Goal: Task Accomplishment & Management: Use online tool/utility

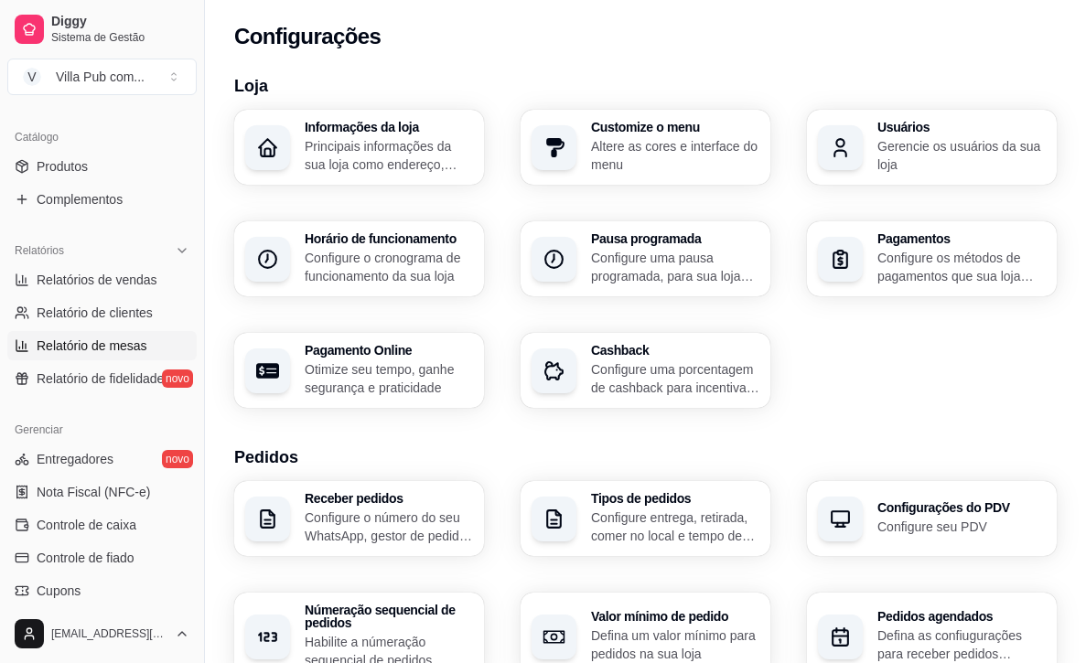
scroll to position [437, 0]
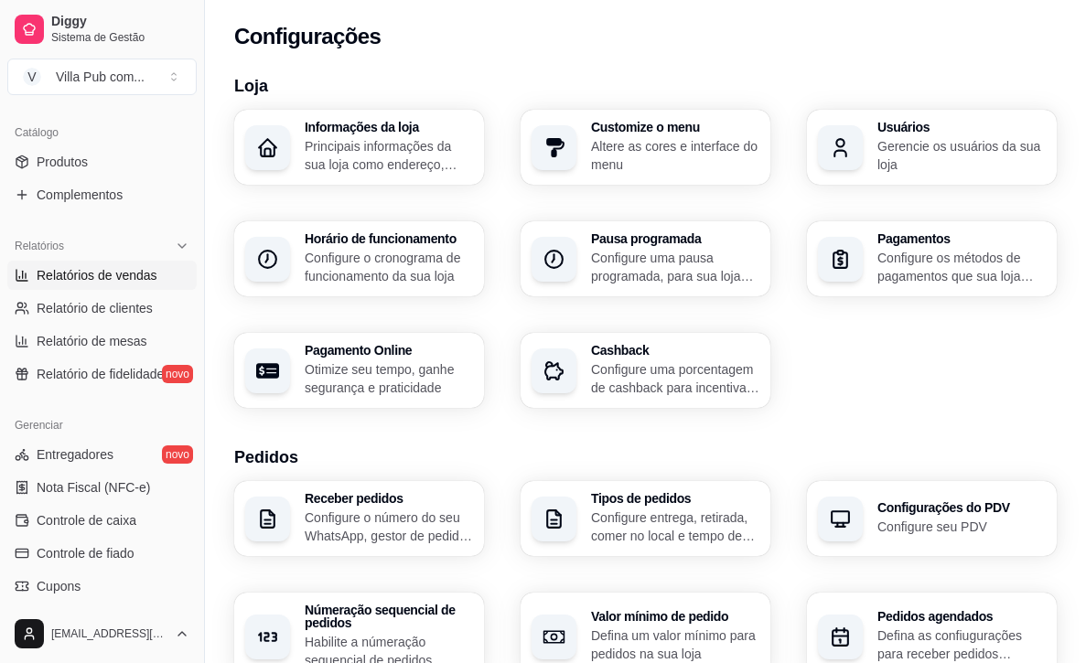
click at [91, 272] on span "Relatórios de vendas" at bounding box center [97, 275] width 121 height 18
select select "ALL"
select select "0"
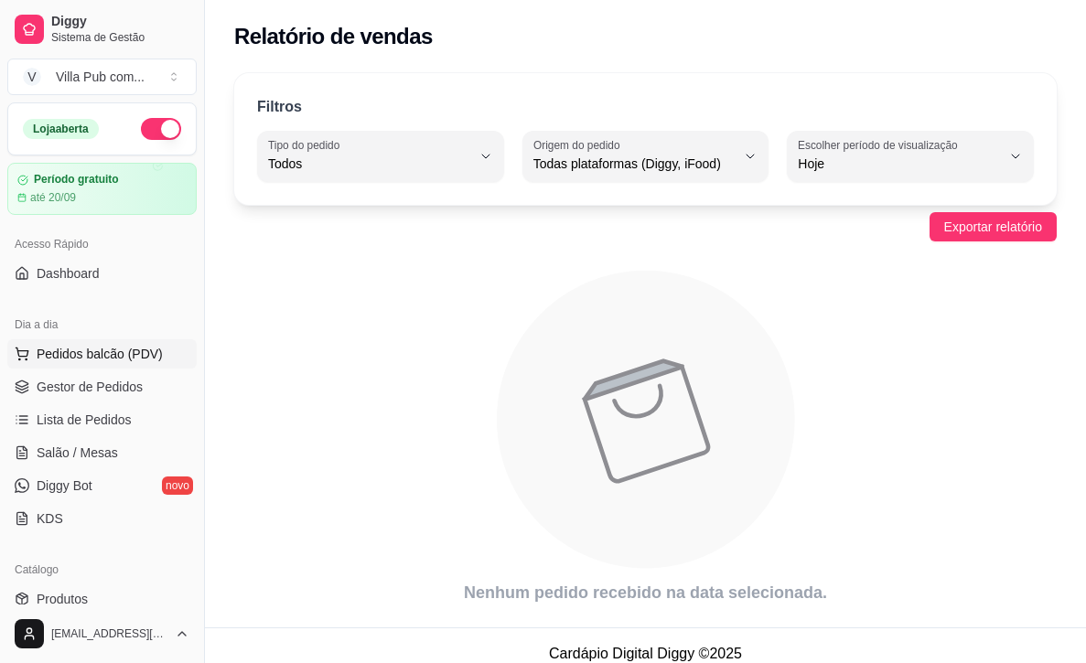
click at [100, 352] on span "Pedidos balcão (PDV)" at bounding box center [100, 354] width 126 height 18
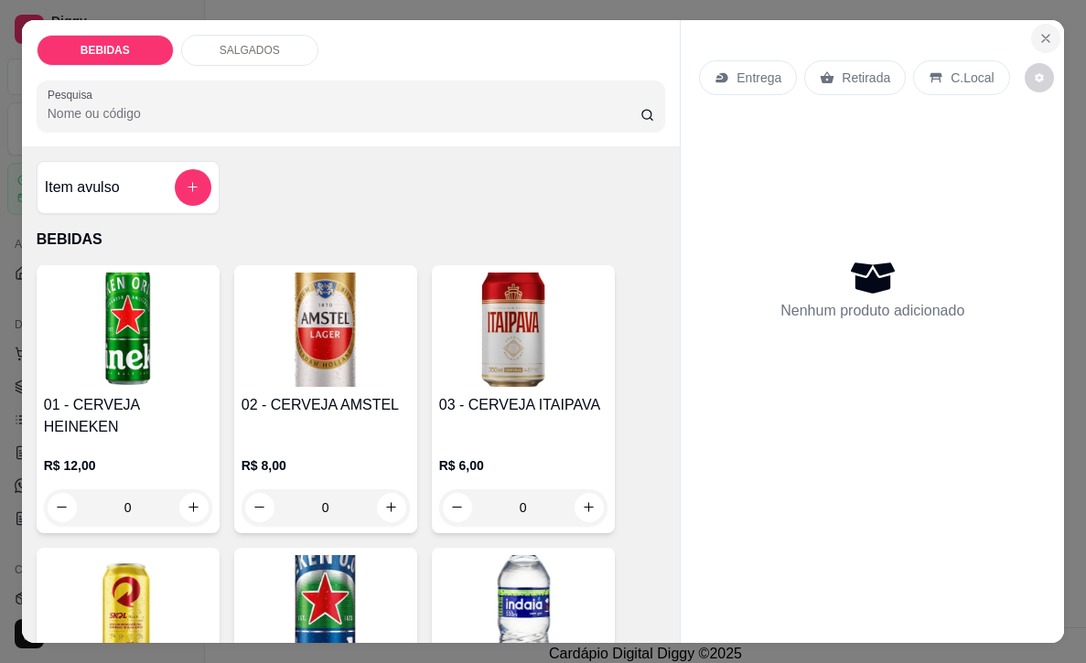
click at [1046, 38] on icon "Close" at bounding box center [1045, 38] width 7 height 7
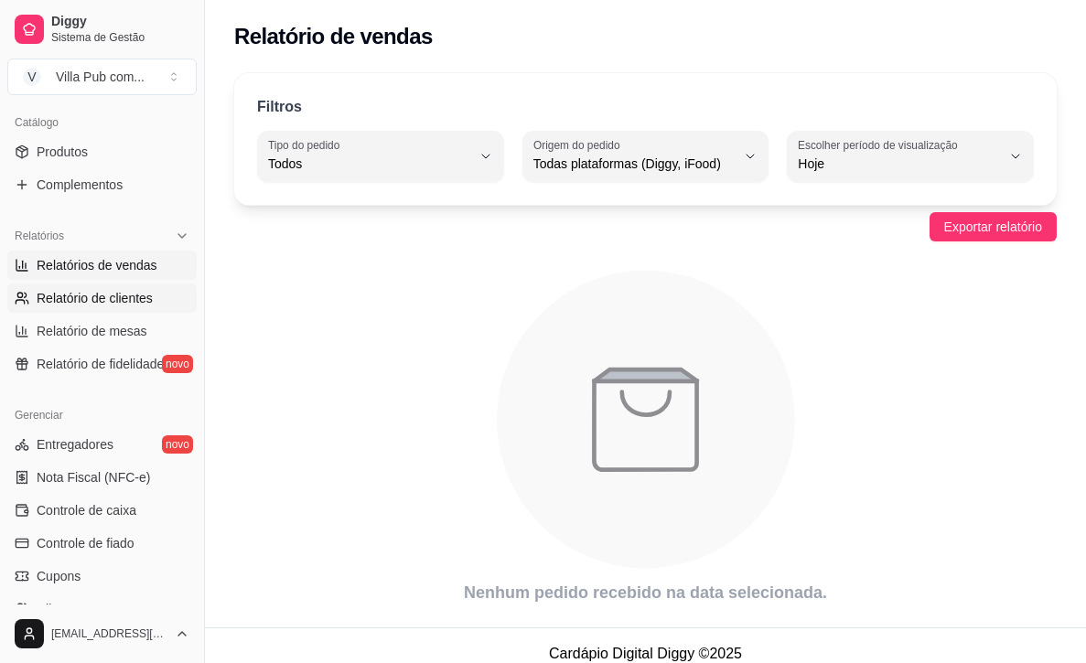
scroll to position [448, 0]
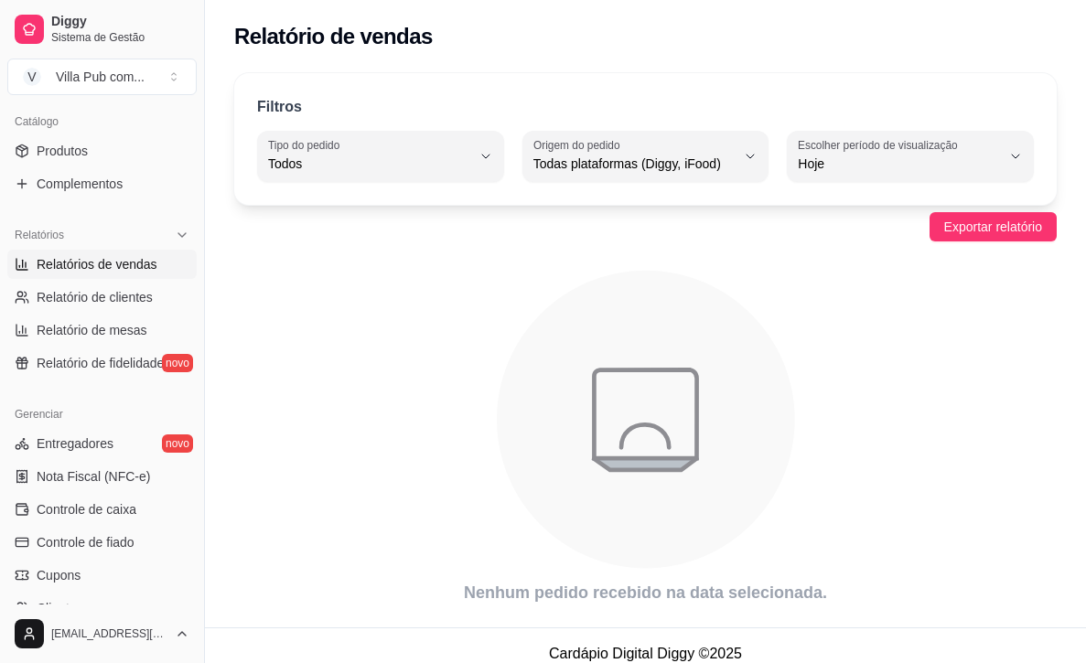
click at [107, 269] on span "Relatórios de vendas" at bounding box center [97, 264] width 121 height 18
click at [100, 295] on span "Relatório de clientes" at bounding box center [95, 297] width 116 height 18
select select "30"
select select "HIGHEST_TOTAL_SPENT_WITH_ORDERS"
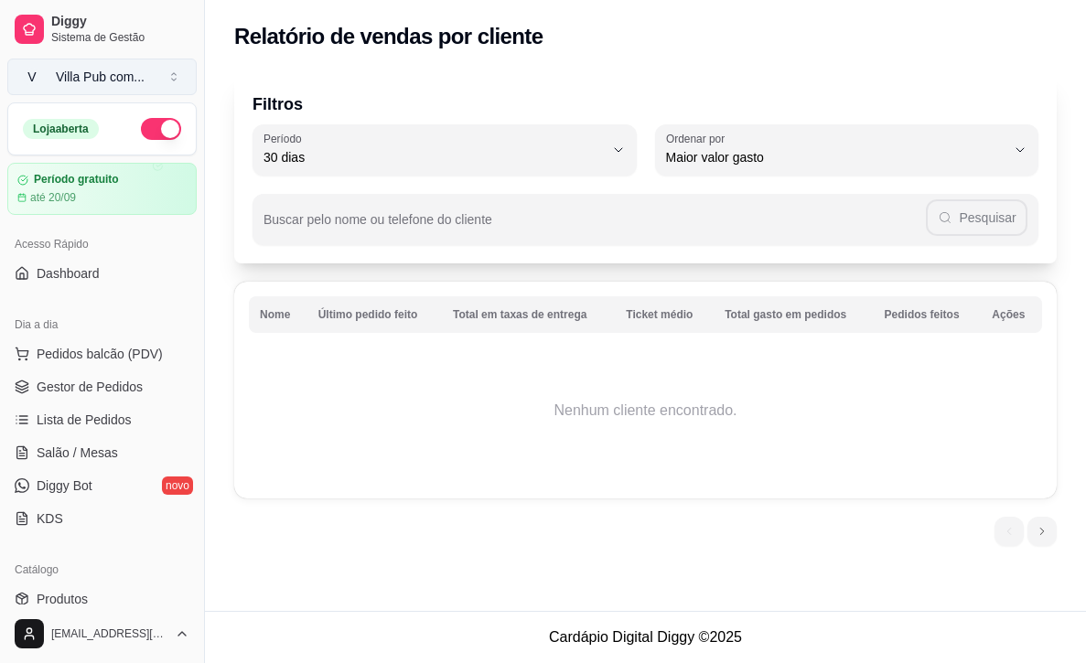
click at [156, 72] on button "V [GEOGRAPHIC_DATA] com ..." at bounding box center [101, 77] width 189 height 37
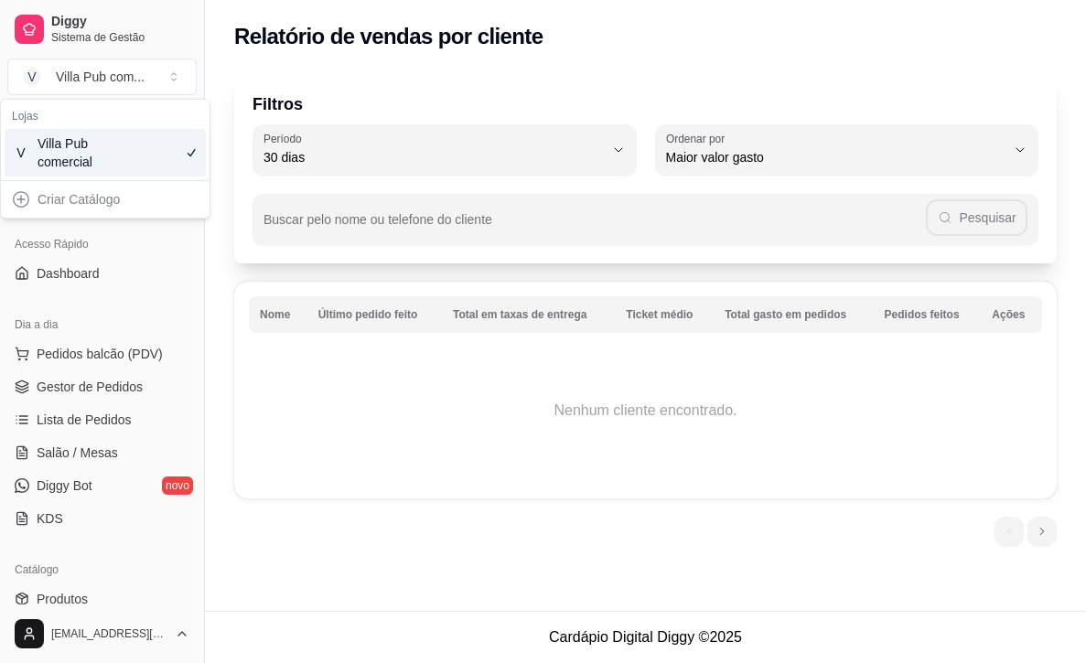
click at [103, 160] on div "Villa Pub comercial" at bounding box center [79, 152] width 82 height 37
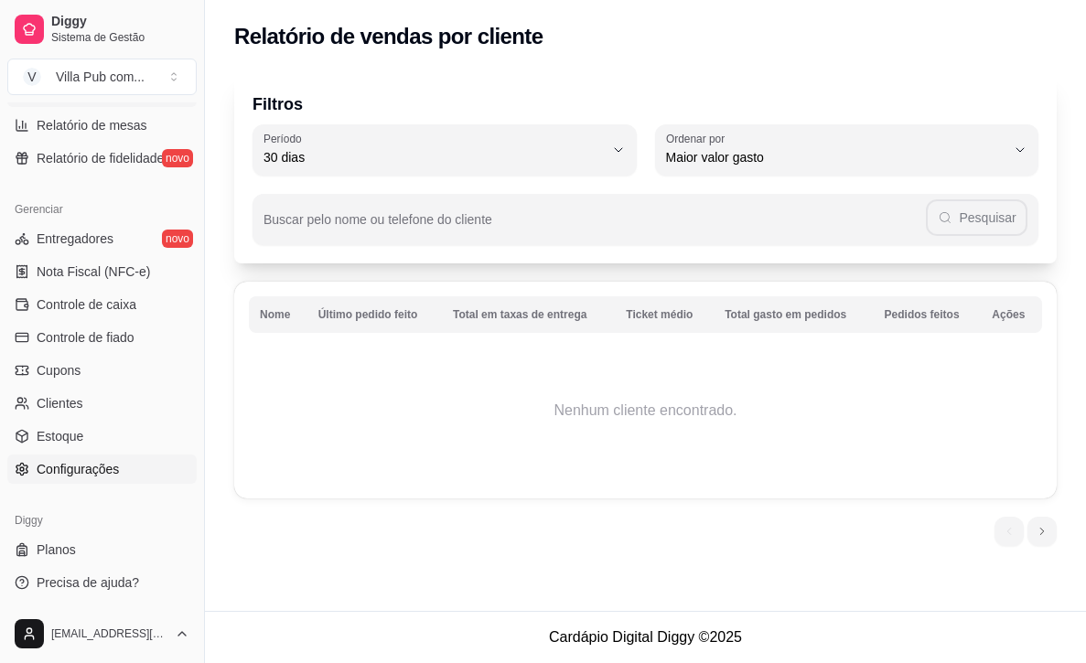
scroll to position [653, 0]
click at [79, 300] on span "Controle de caixa" at bounding box center [87, 304] width 100 height 18
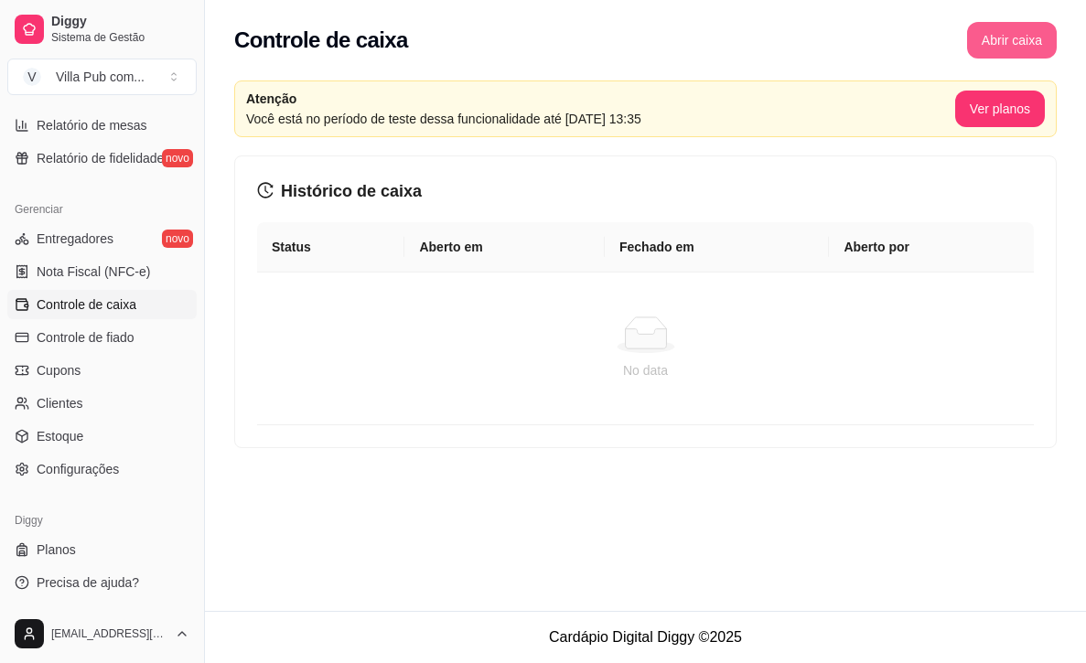
click at [1003, 39] on button "Abrir caixa" at bounding box center [1012, 40] width 90 height 37
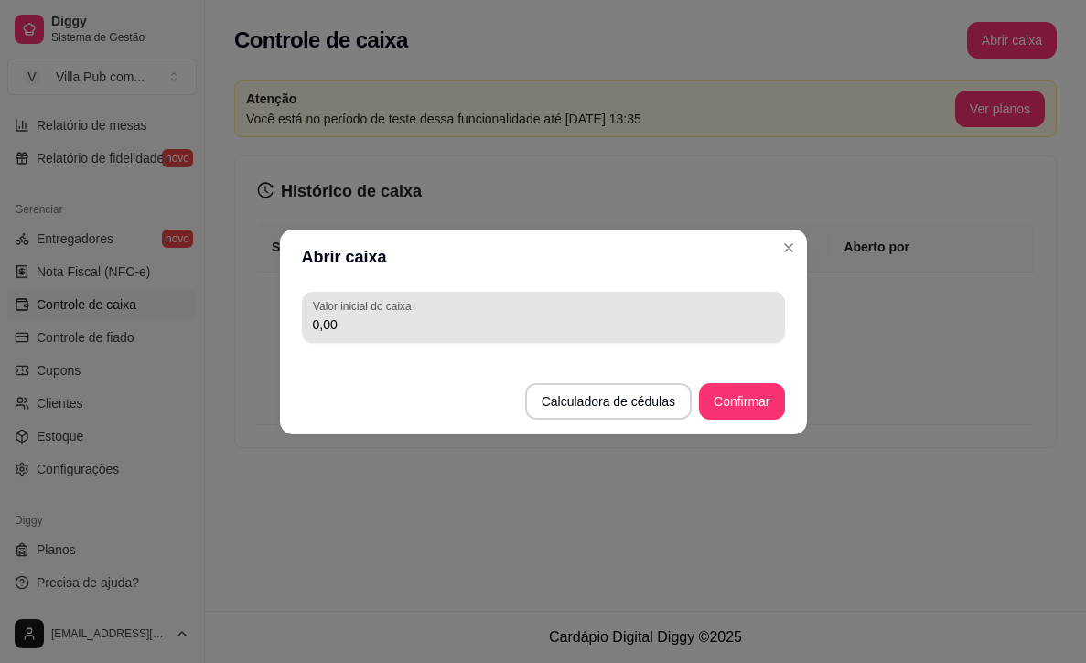
click at [343, 321] on input "0,00" at bounding box center [543, 325] width 461 height 18
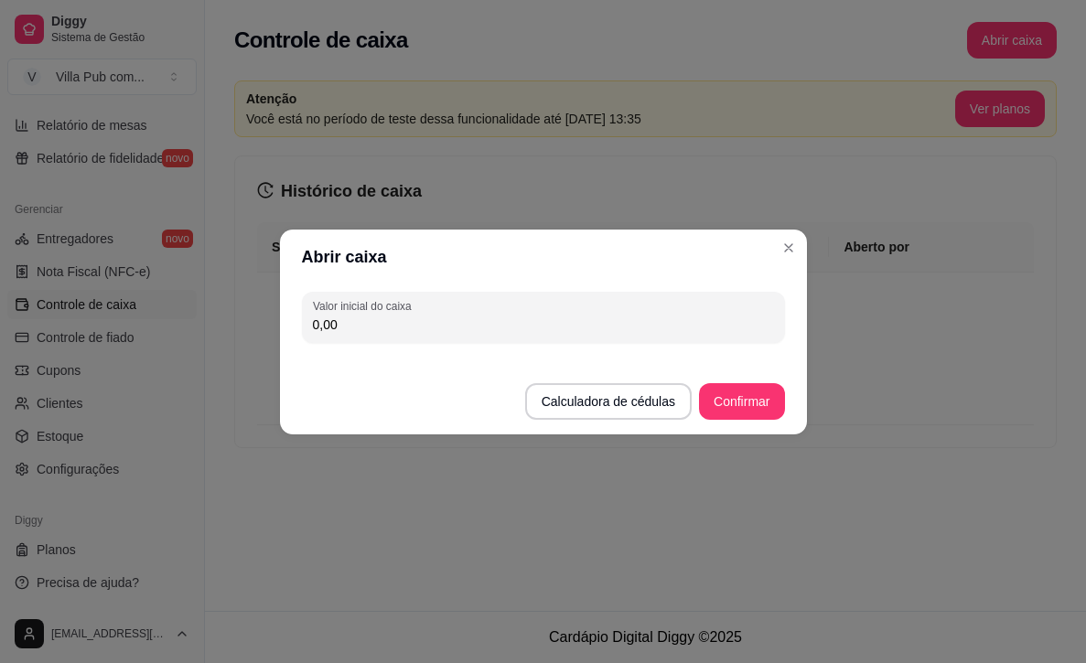
drag, startPoint x: 348, startPoint y: 324, endPoint x: 315, endPoint y: 331, distance: 33.7
click at [315, 331] on input "0,00" at bounding box center [543, 325] width 461 height 18
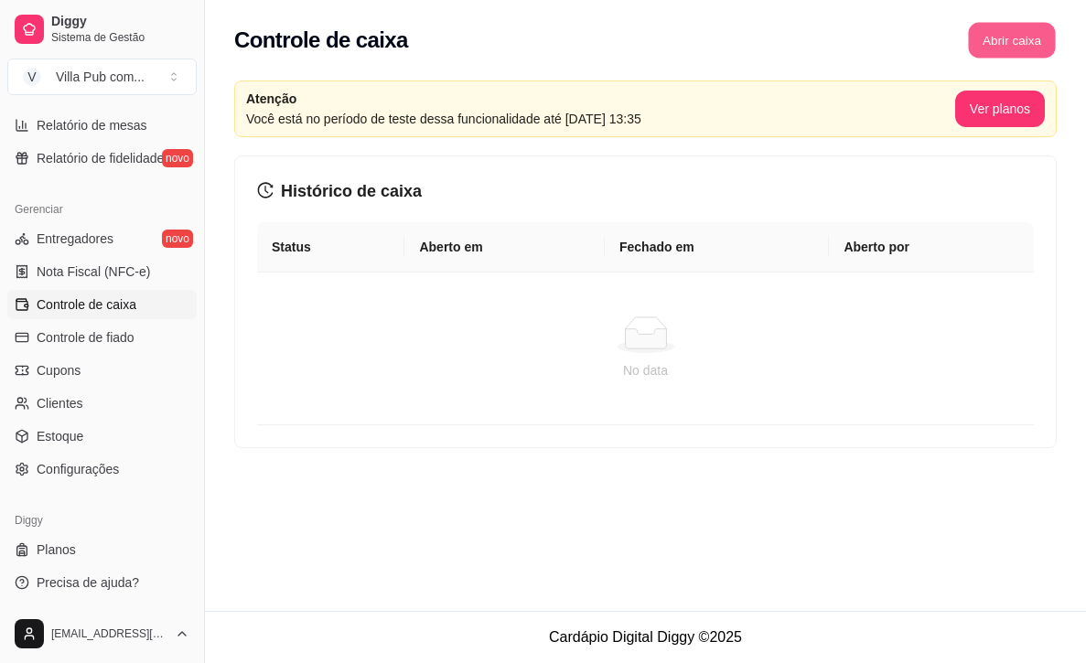
click at [997, 29] on button "Abrir caixa" at bounding box center [1011, 41] width 87 height 36
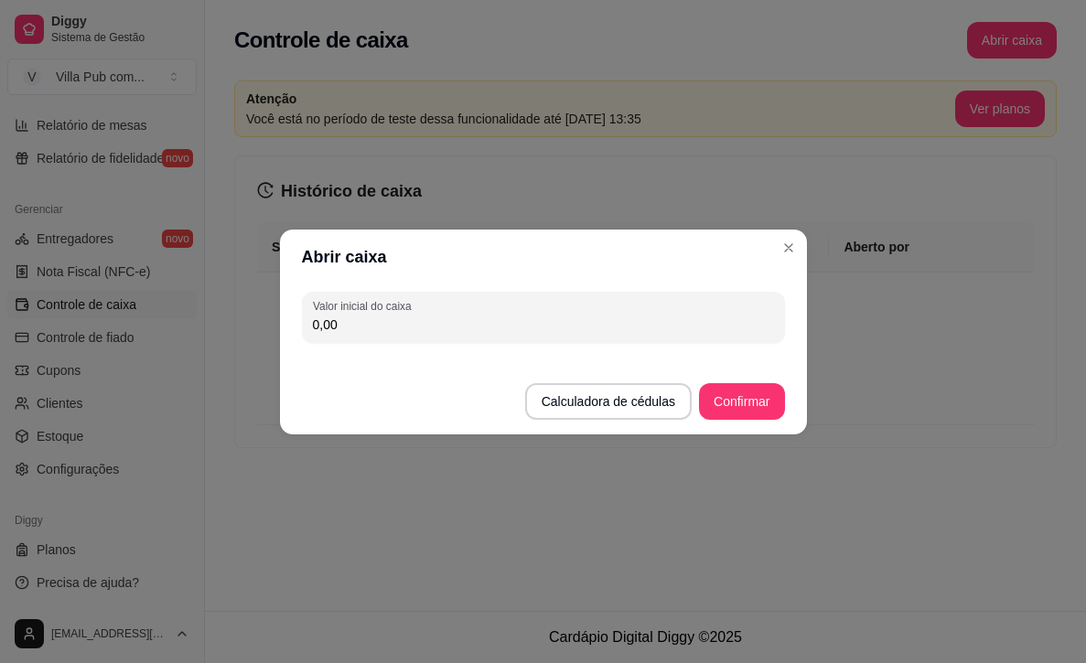
drag, startPoint x: 345, startPoint y: 324, endPoint x: 302, endPoint y: 323, distance: 43.0
click at [302, 323] on div "Valor inicial do caixa 0,00" at bounding box center [543, 317] width 483 height 51
type input "15,80"
click at [729, 399] on button "Confirmar" at bounding box center [741, 401] width 85 height 37
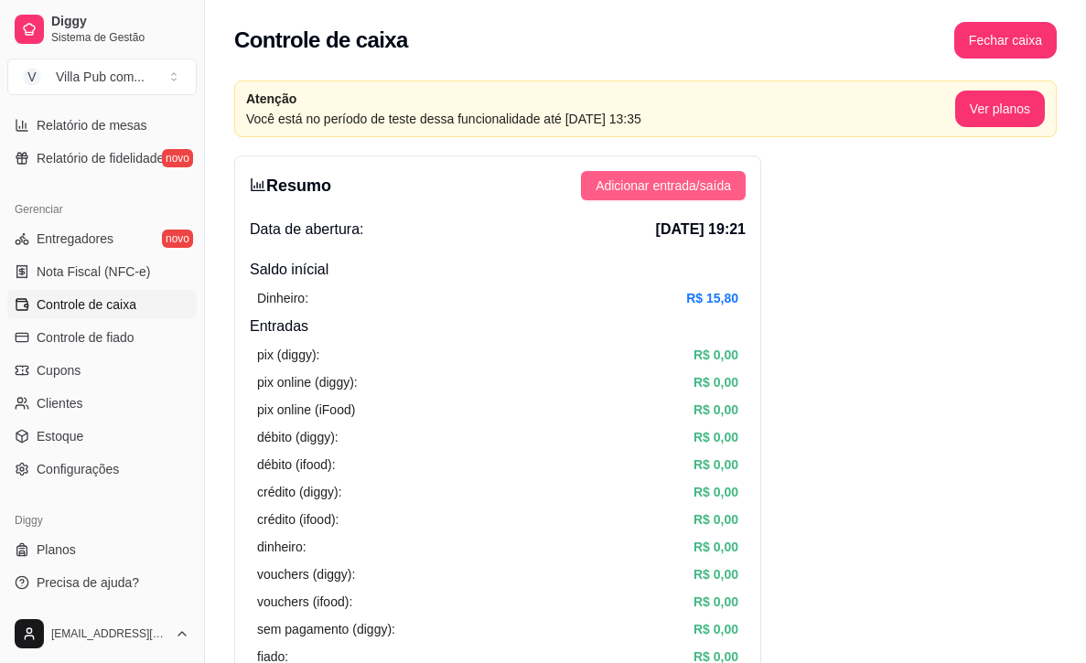
click at [664, 193] on span "Adicionar entrada/saída" at bounding box center [663, 186] width 135 height 20
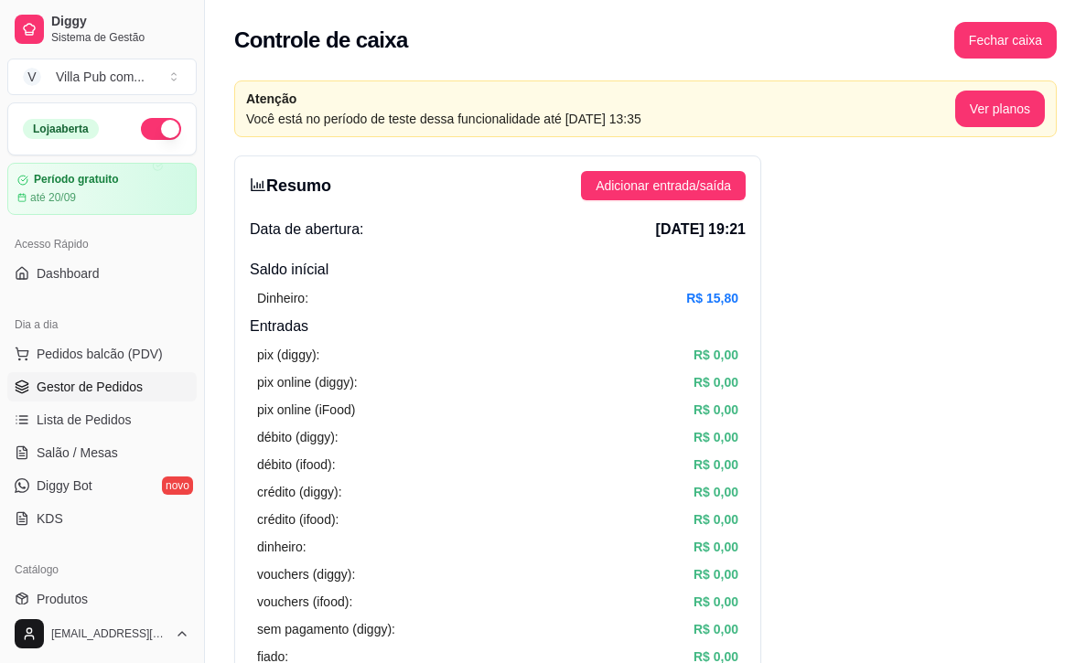
click at [79, 394] on span "Gestor de Pedidos" at bounding box center [90, 387] width 106 height 18
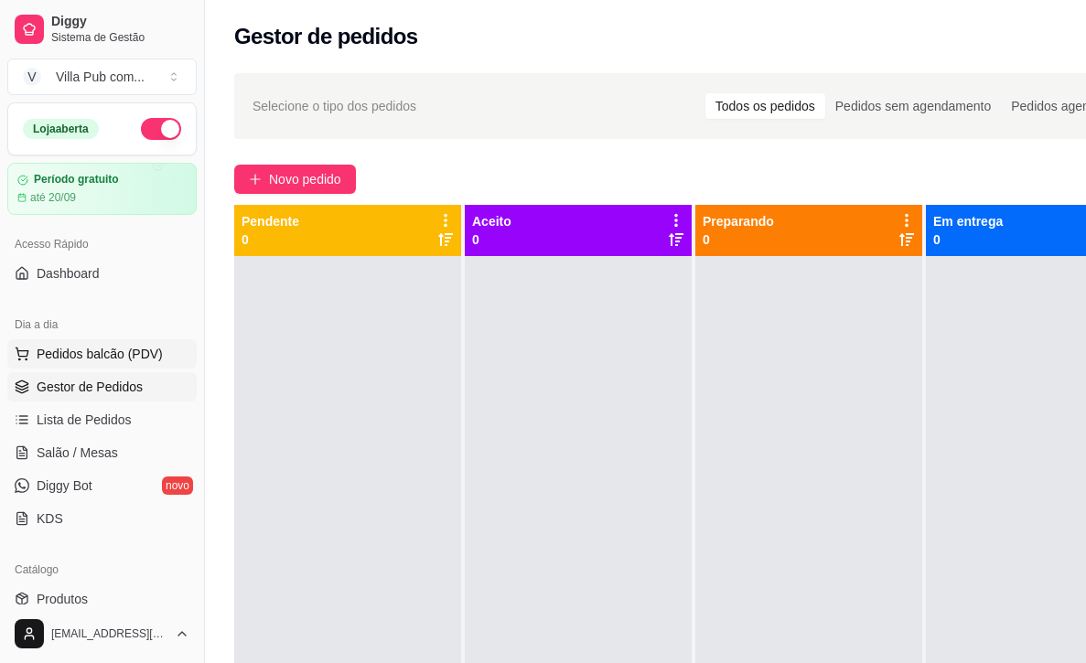
click at [80, 355] on span "Pedidos balcão (PDV)" at bounding box center [100, 354] width 126 height 18
